Goal: Transaction & Acquisition: Purchase product/service

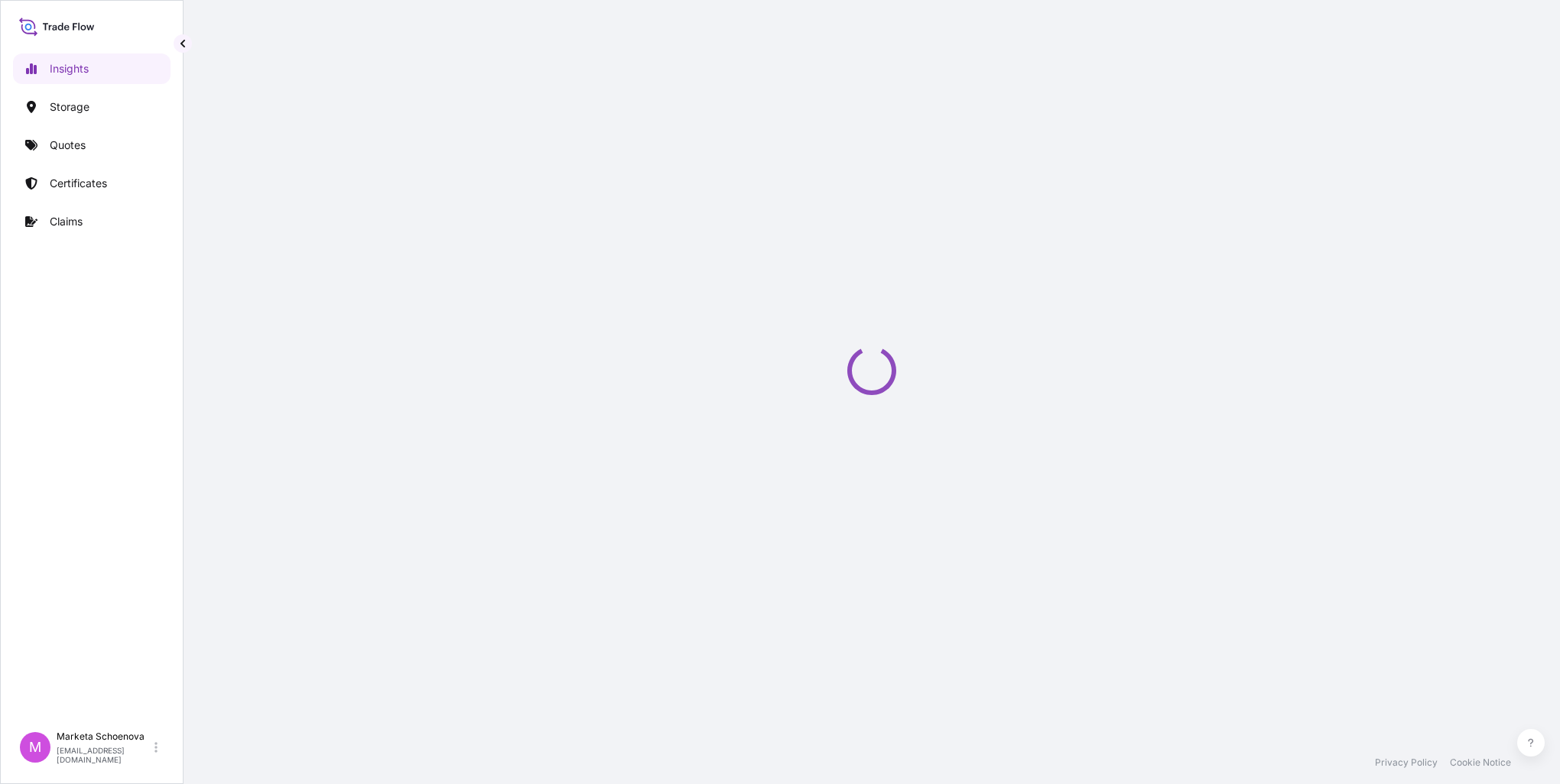
select select "2025"
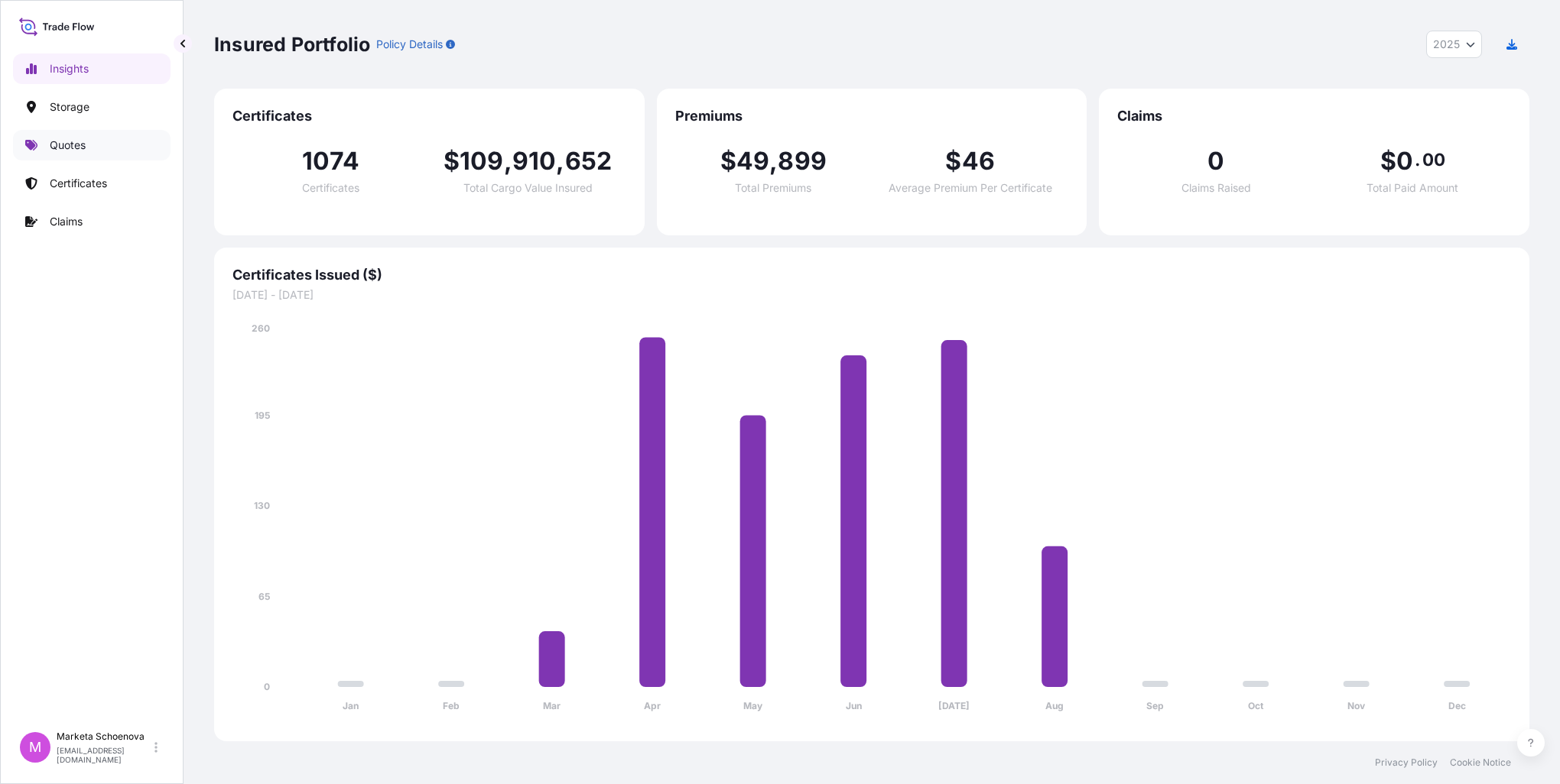
click at [77, 153] on link "Quotes" at bounding box center [91, 145] width 158 height 30
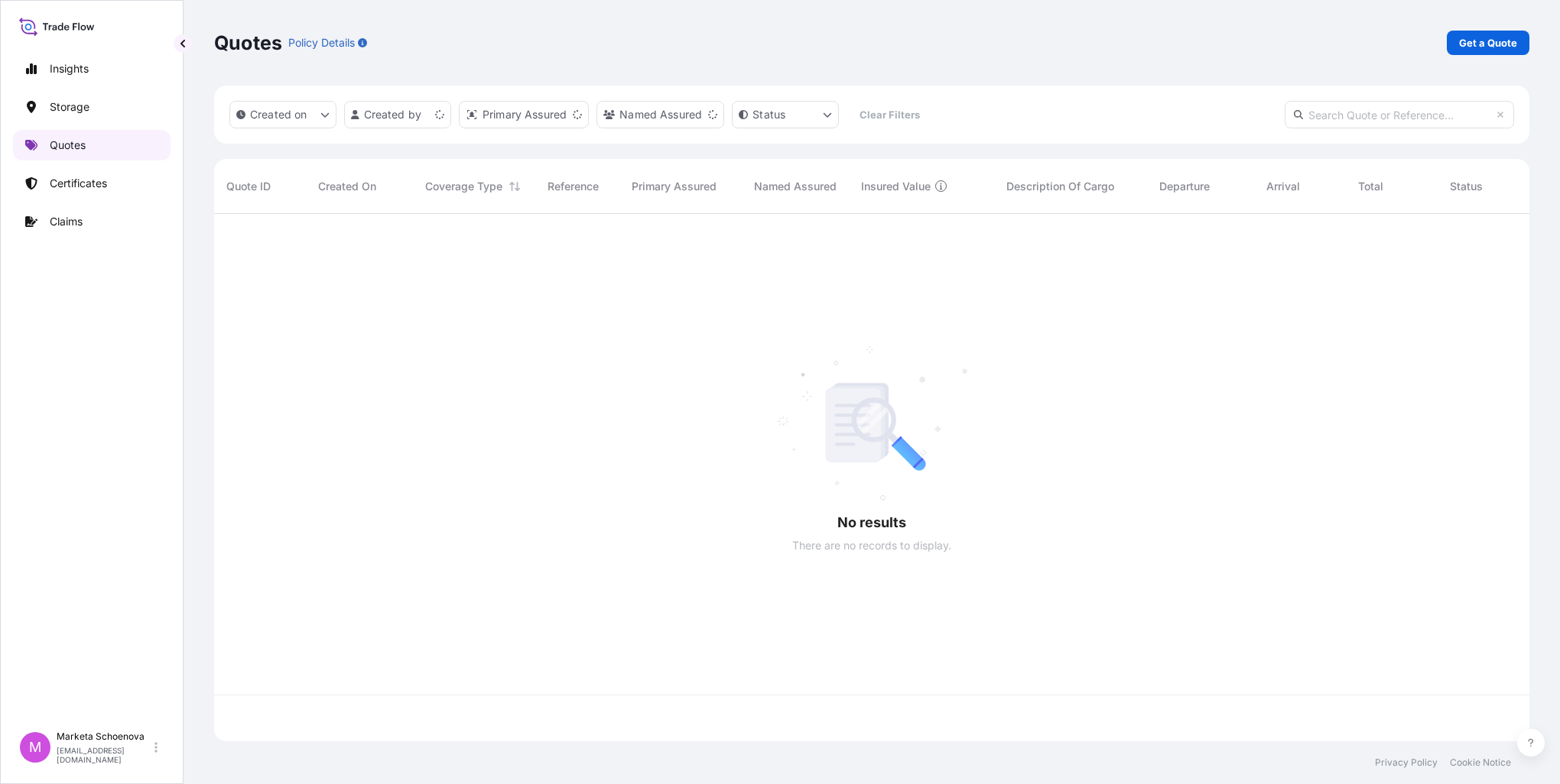
scroll to position [525, 1303]
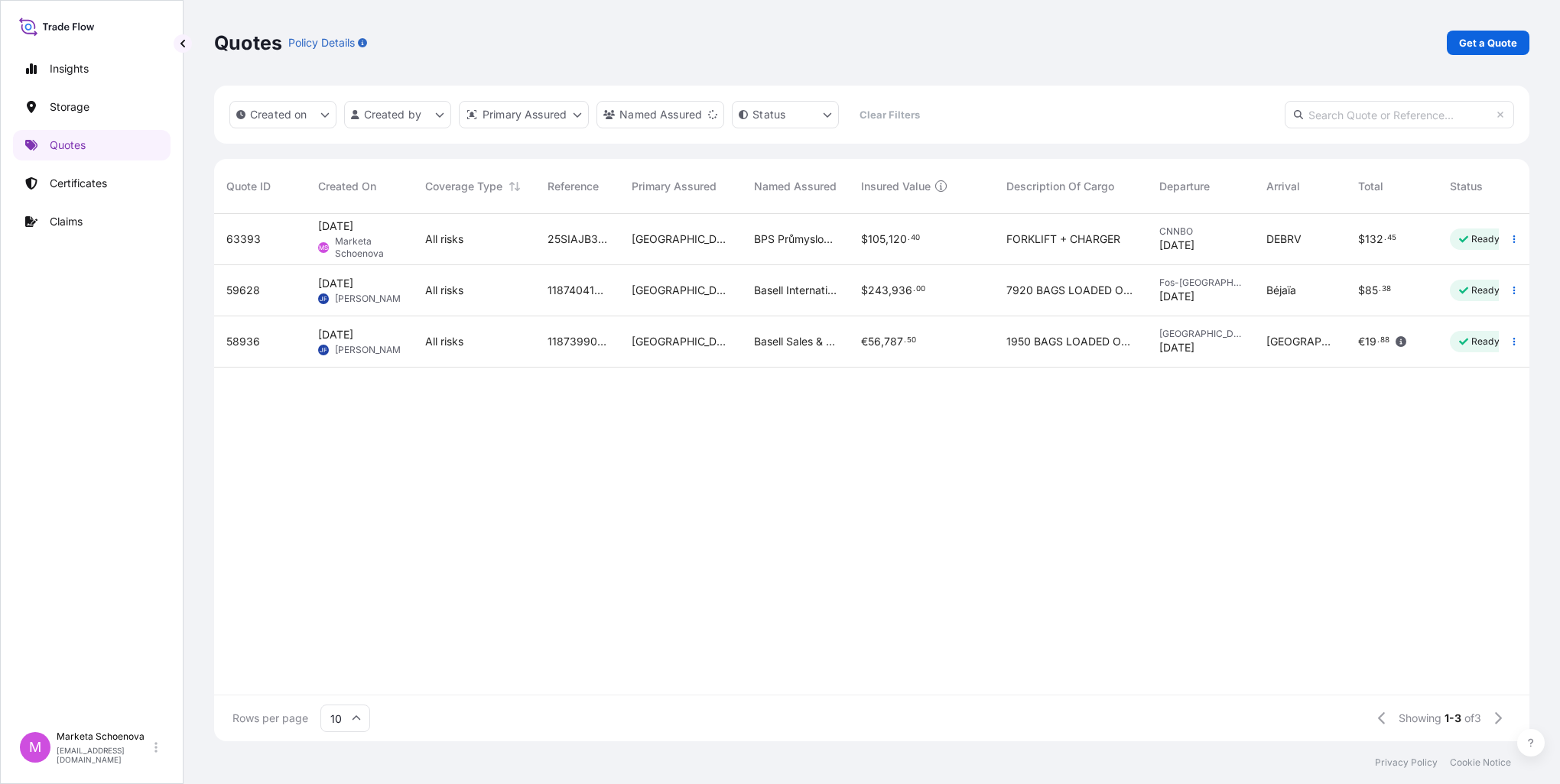
click at [970, 244] on div "$ 105 , 120 . 40" at bounding box center [921, 239] width 121 height 16
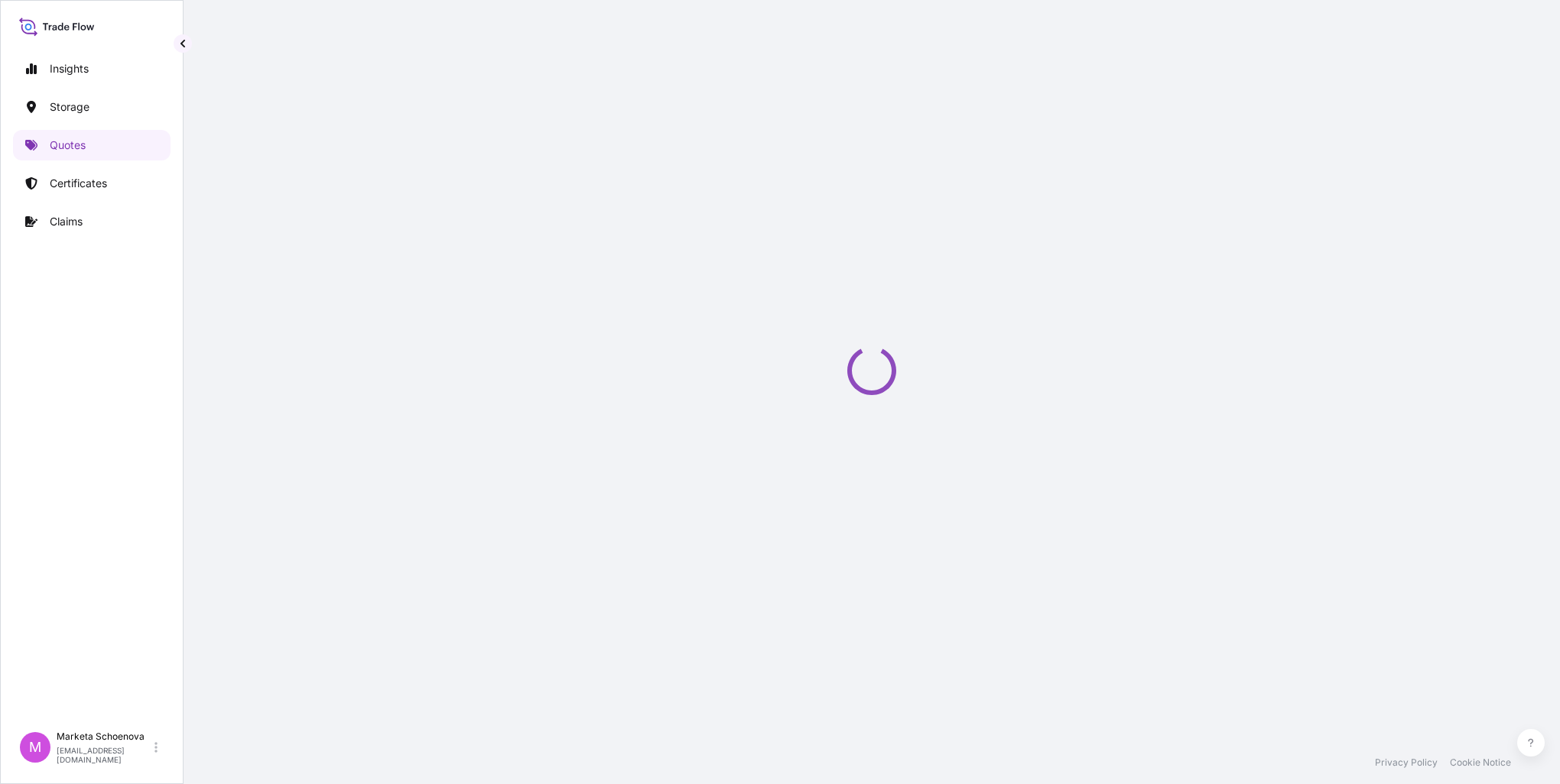
select select "Water"
select select "Road / [GEOGRAPHIC_DATA]"
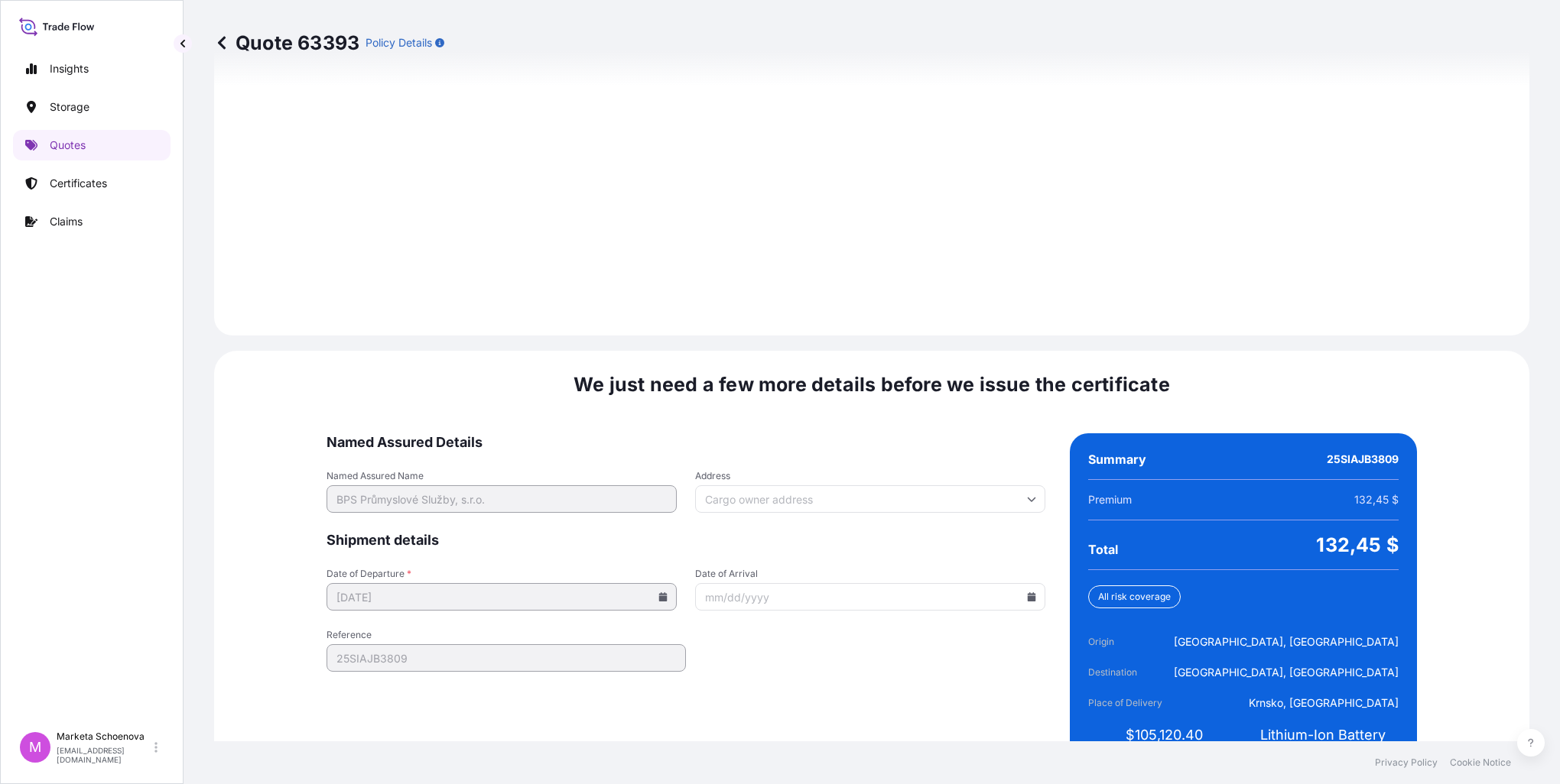
scroll to position [2122, 0]
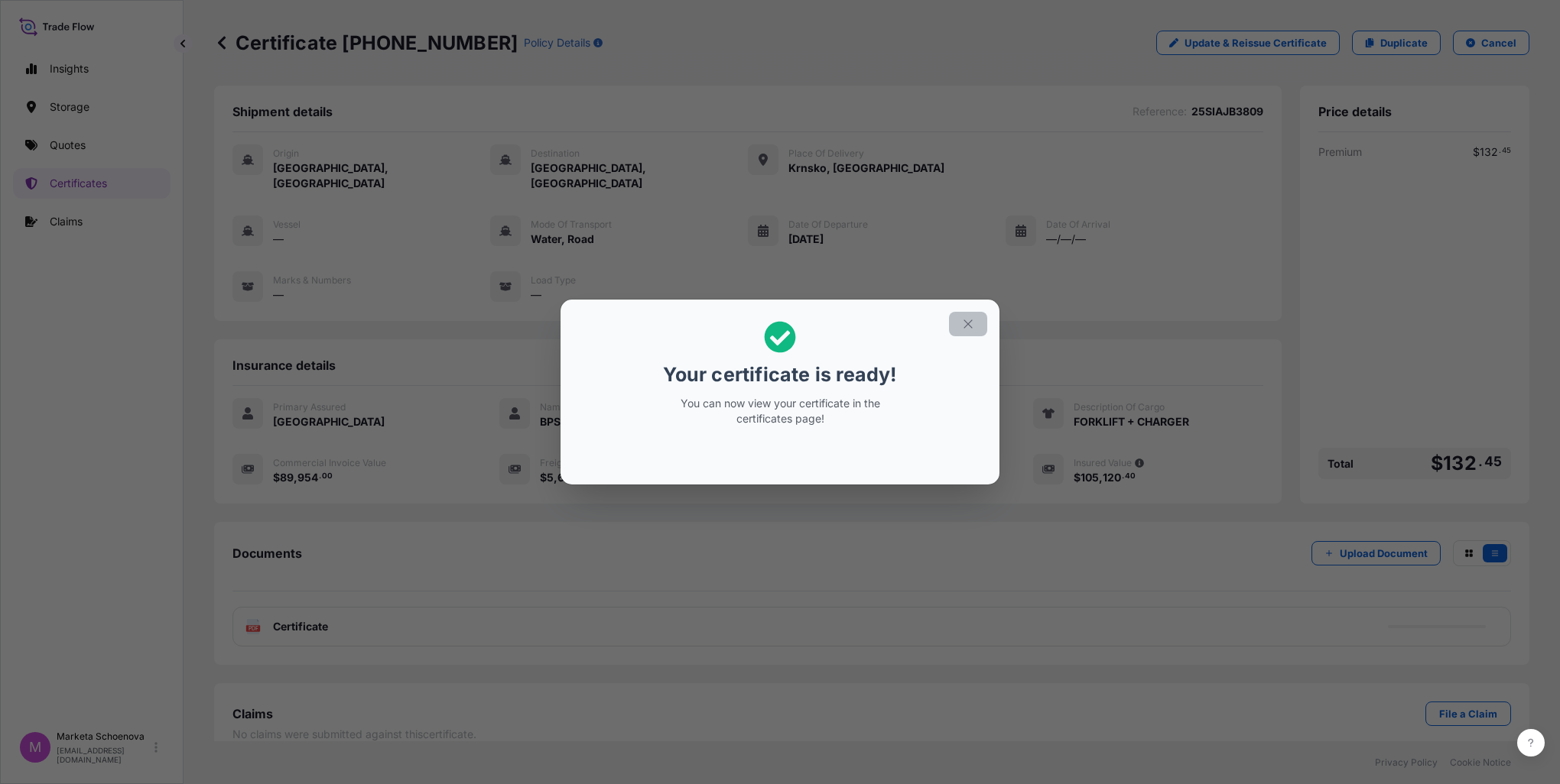
click at [968, 323] on icon "button" at bounding box center [968, 324] width 14 height 14
